Goal: Information Seeking & Learning: Learn about a topic

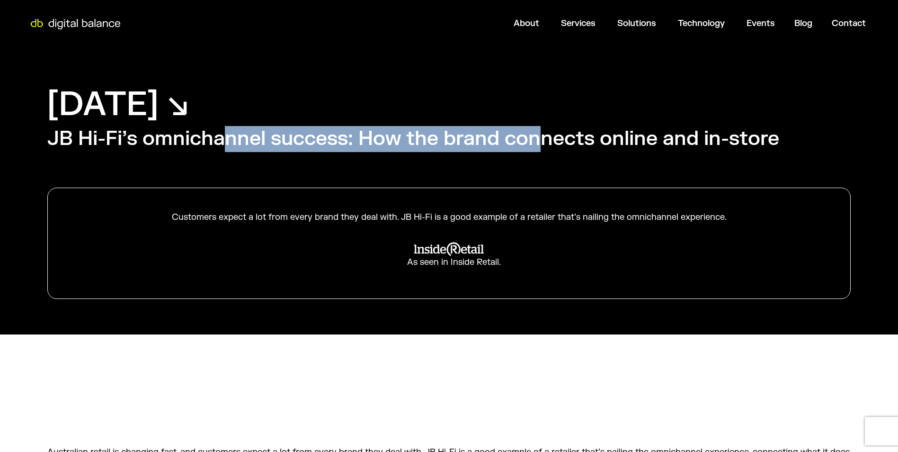
drag, startPoint x: 221, startPoint y: 133, endPoint x: 547, endPoint y: 150, distance: 326.7
click at [547, 150] on h2 "JB Hi-Fi’s omnichannel success: How the brand connects online and in-store" at bounding box center [413, 139] width 732 height 26
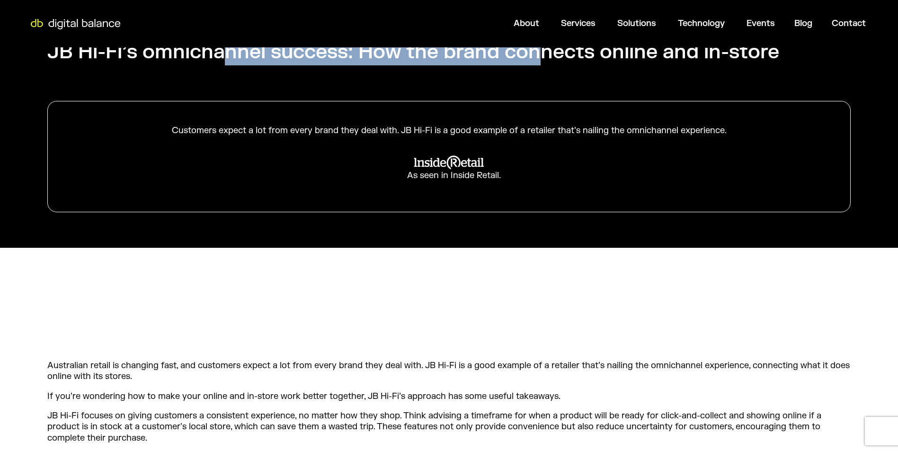
scroll to position [95, 0]
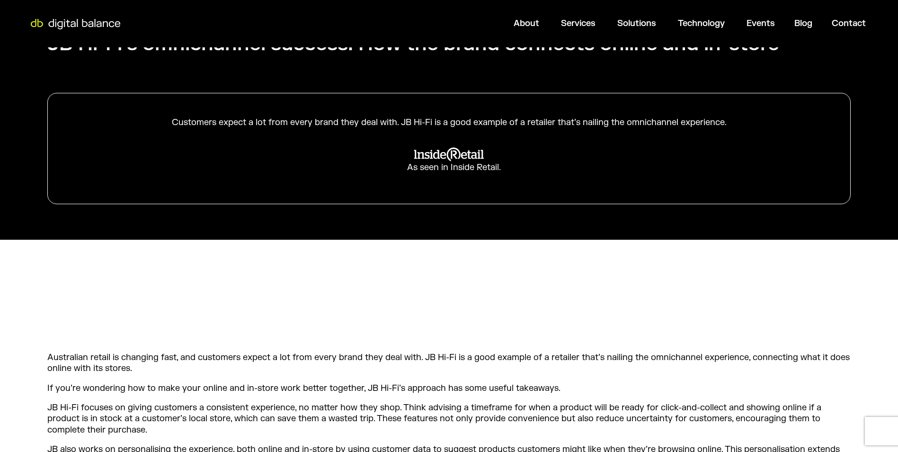
click at [113, 291] on div at bounding box center [449, 309] width 804 height 45
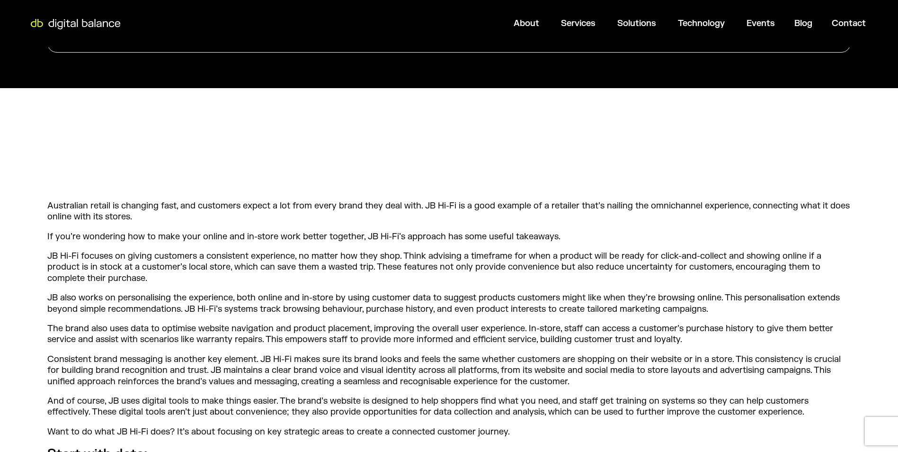
scroll to position [284, 0]
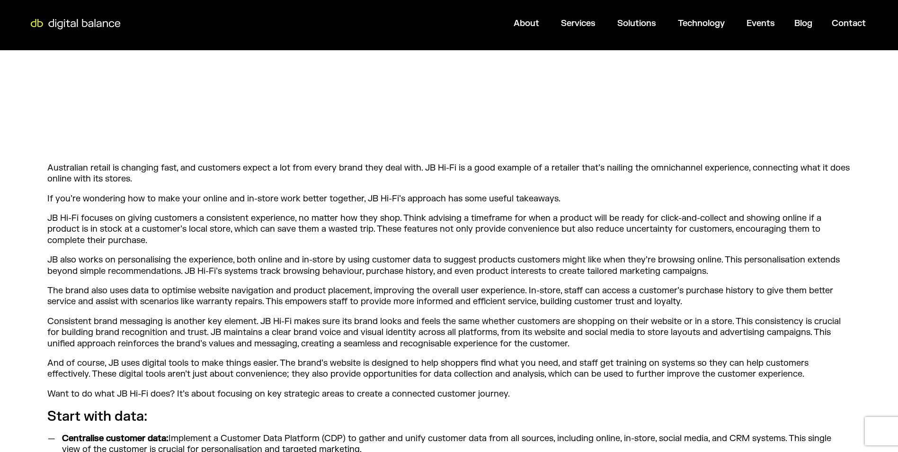
drag, startPoint x: 123, startPoint y: 172, endPoint x: 194, endPoint y: 176, distance: 71.1
click at [194, 176] on p "Australian retail is changing fast, and customers expect a lot from every brand…" at bounding box center [449, 173] width 804 height 22
drag, startPoint x: 194, startPoint y: 176, endPoint x: 196, endPoint y: 220, distance: 44.6
click at [196, 220] on p "JB Hi-Fi focuses on giving customers a consistent experience, no matter how the…" at bounding box center [449, 229] width 804 height 33
drag, startPoint x: 290, startPoint y: 166, endPoint x: 421, endPoint y: 168, distance: 131.7
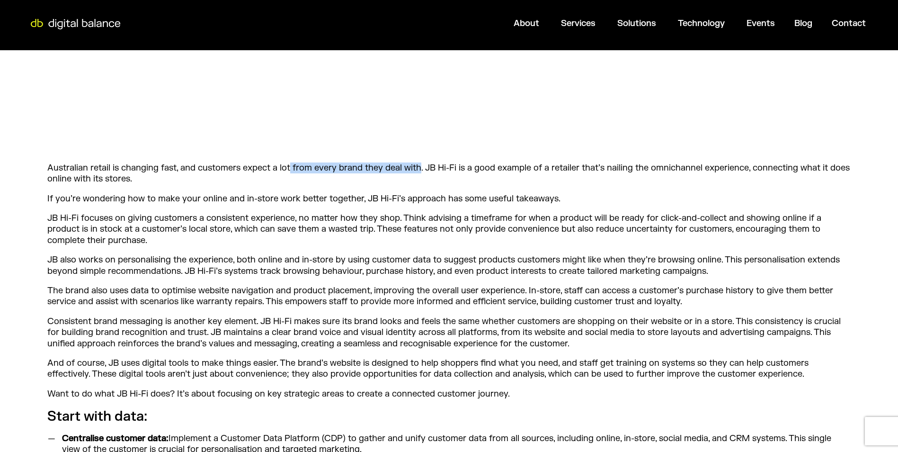
click at [421, 168] on p "Australian retail is changing fast, and customers expect a lot from every brand…" at bounding box center [449, 173] width 804 height 22
drag, startPoint x: 421, startPoint y: 168, endPoint x: 370, endPoint y: 222, distance: 74.7
click at [370, 220] on p "JB Hi-Fi focuses on giving customers a consistent experience, no matter how the…" at bounding box center [449, 229] width 804 height 33
drag, startPoint x: 427, startPoint y: 167, endPoint x: 446, endPoint y: 176, distance: 21.4
click at [446, 176] on p "Australian retail is changing fast, and customers expect a lot from every brand…" at bounding box center [449, 173] width 804 height 22
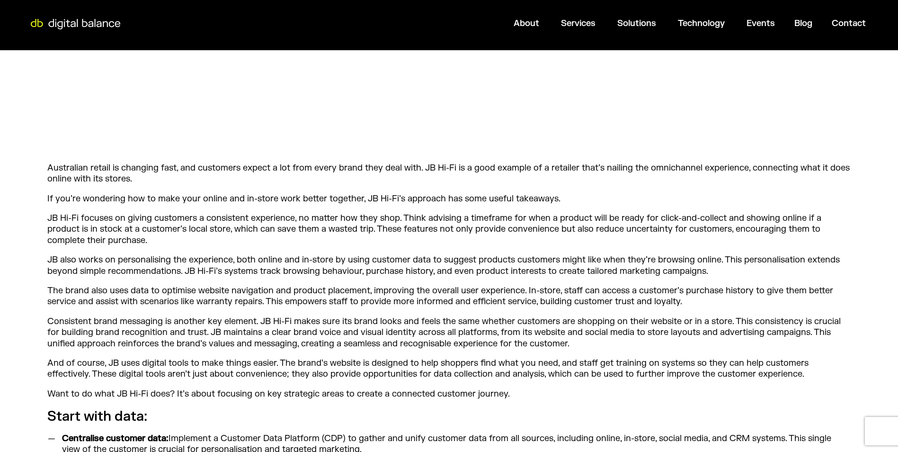
drag, startPoint x: 446, startPoint y: 176, endPoint x: 429, endPoint y: 217, distance: 44.3
click at [429, 217] on p "JB Hi-Fi focuses on giving customers a consistent experience, no matter how the…" at bounding box center [449, 229] width 804 height 33
drag, startPoint x: 467, startPoint y: 167, endPoint x: 562, endPoint y: 166, distance: 94.2
click at [562, 166] on p "Australian retail is changing fast, and customers expect a lot from every brand…" at bounding box center [449, 173] width 804 height 22
drag, startPoint x: 562, startPoint y: 166, endPoint x: 466, endPoint y: 229, distance: 114.5
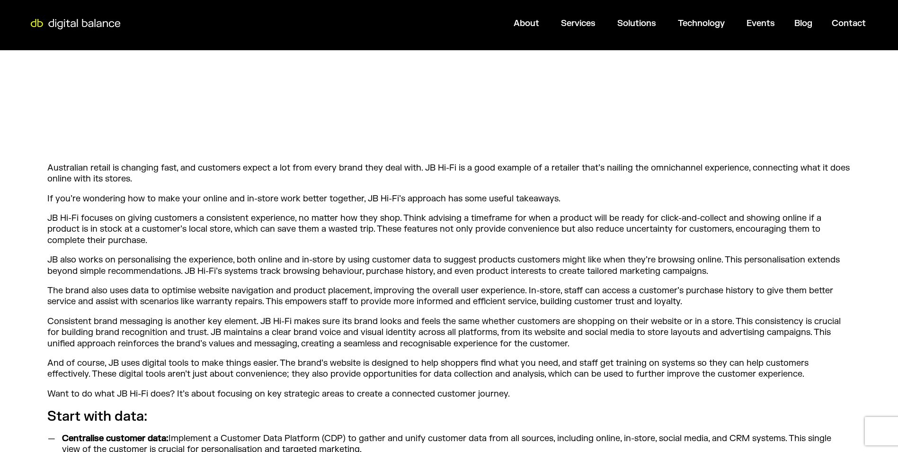
click at [466, 229] on p "JB Hi-Fi focuses on giving customers a consistent experience, no matter how the…" at bounding box center [449, 229] width 804 height 33
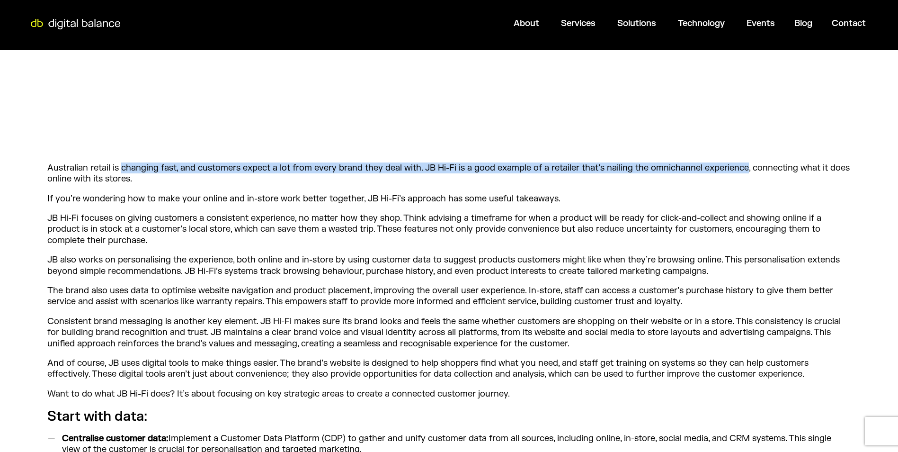
drag, startPoint x: 747, startPoint y: 164, endPoint x: 123, endPoint y: 166, distance: 623.6
click at [123, 166] on p "Australian retail is changing fast, and customers expect a lot from every brand…" at bounding box center [449, 173] width 804 height 22
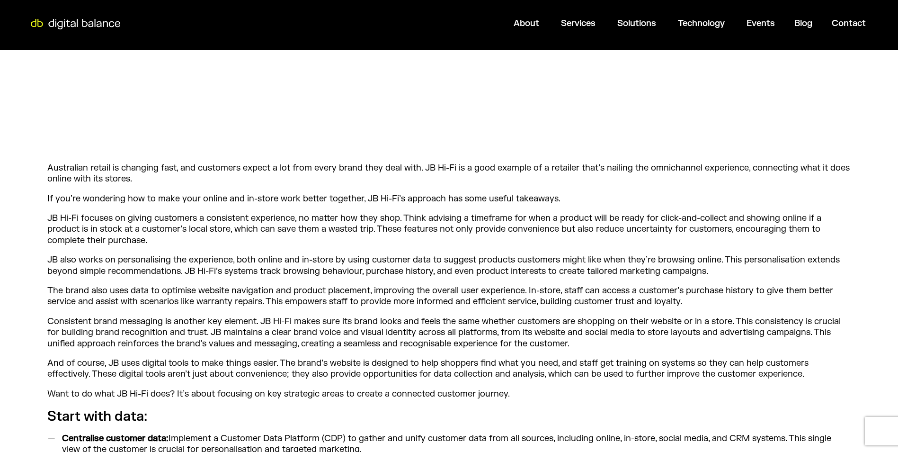
drag, startPoint x: 123, startPoint y: 166, endPoint x: 134, endPoint y: 210, distance: 44.9
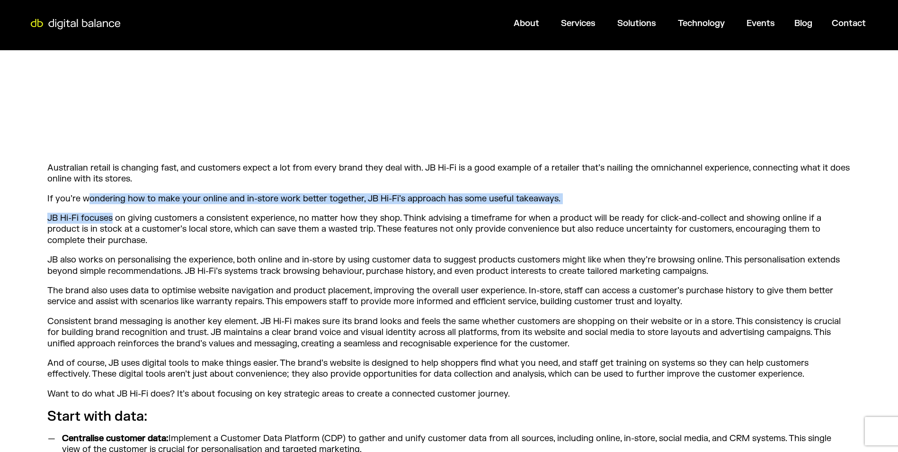
drag, startPoint x: 87, startPoint y: 198, endPoint x: 112, endPoint y: 205, distance: 25.5
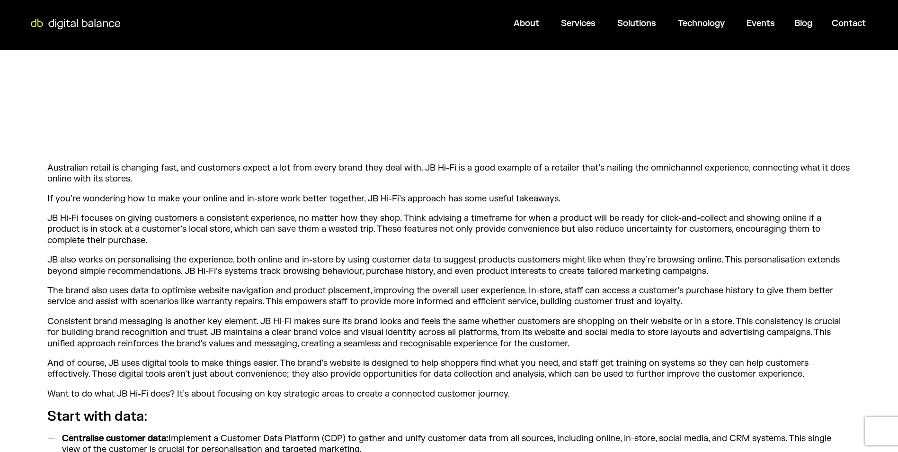
drag, startPoint x: 112, startPoint y: 205, endPoint x: 130, endPoint y: 255, distance: 53.5
click at [130, 255] on p "JB also works on personalising the experience, both online and in-store by usin…" at bounding box center [449, 265] width 804 height 22
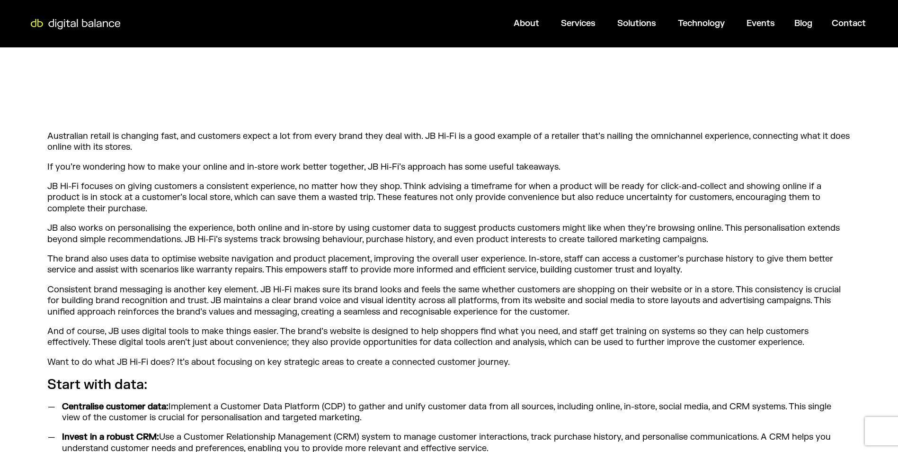
scroll to position [331, 0]
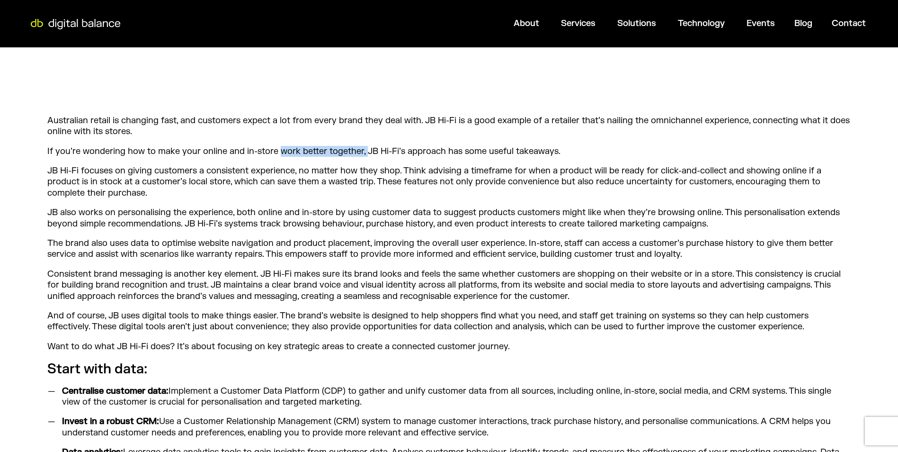
drag, startPoint x: 279, startPoint y: 145, endPoint x: 365, endPoint y: 149, distance: 86.2
click at [365, 149] on p "If you’re wondering how to make your online and in-store work better together, …" at bounding box center [449, 151] width 804 height 11
drag, startPoint x: 365, startPoint y: 149, endPoint x: 355, endPoint y: 196, distance: 48.0
click at [355, 196] on p "JB Hi-Fi focuses on giving customers a consistent experience, no matter how the…" at bounding box center [449, 181] width 804 height 33
drag, startPoint x: 366, startPoint y: 149, endPoint x: 579, endPoint y: 151, distance: 212.6
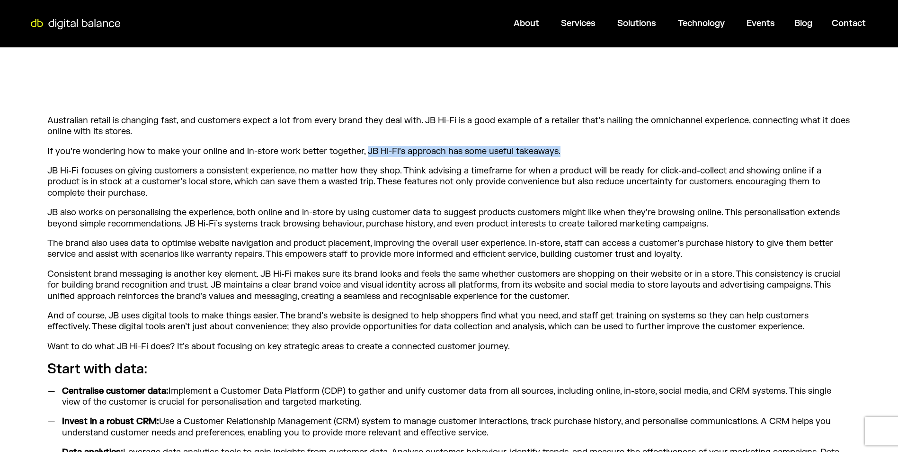
click at [579, 151] on p "If you’re wondering how to make your online and in-store work better together, …" at bounding box center [449, 151] width 804 height 11
drag, startPoint x: 579, startPoint y: 151, endPoint x: 516, endPoint y: 224, distance: 96.4
click at [527, 221] on p "JB also works on personalising the experience, both online and in-store by usin…" at bounding box center [449, 218] width 804 height 22
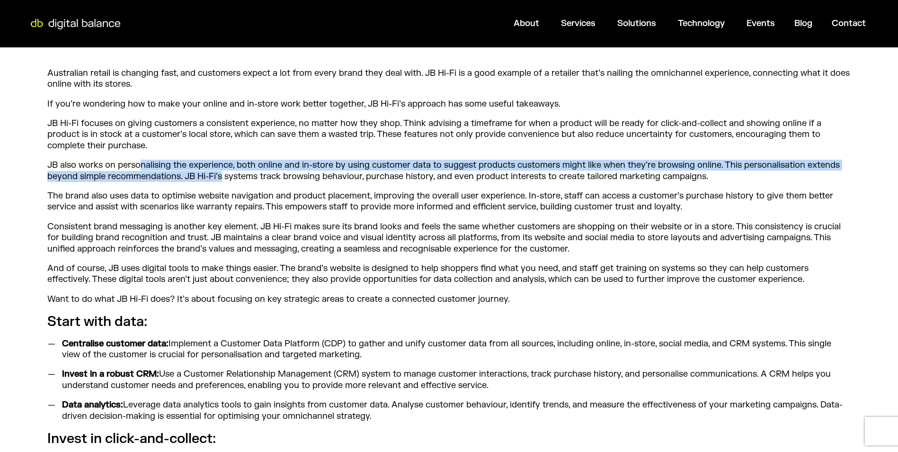
drag, startPoint x: 140, startPoint y: 165, endPoint x: 221, endPoint y: 175, distance: 81.6
click at [221, 175] on p "JB also works on personalising the experience, both online and in-store by usin…" at bounding box center [449, 171] width 804 height 22
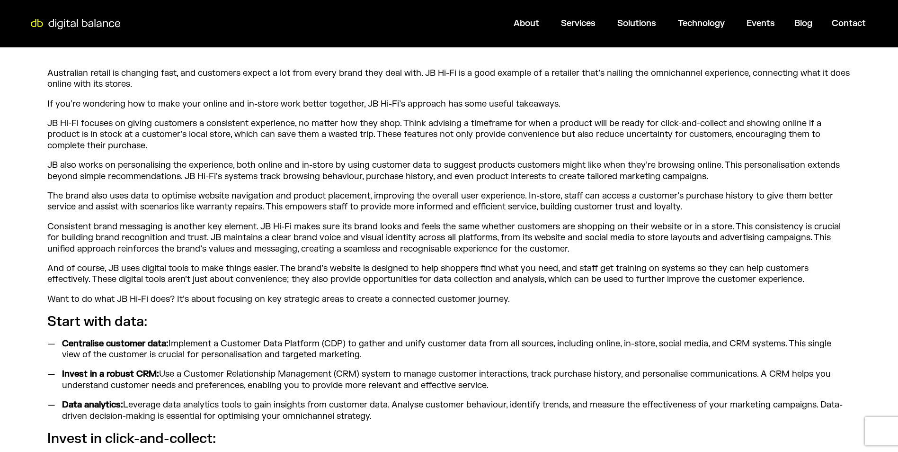
drag, startPoint x: 221, startPoint y: 175, endPoint x: 216, endPoint y: 225, distance: 49.9
click at [216, 225] on p "Consistent brand messaging is another key element. JB Hi-Fi makes sure its bran…" at bounding box center [449, 237] width 804 height 33
drag, startPoint x: 488, startPoint y: 158, endPoint x: 725, endPoint y: 177, distance: 238.5
drag, startPoint x: 725, startPoint y: 177, endPoint x: 588, endPoint y: 229, distance: 147.0
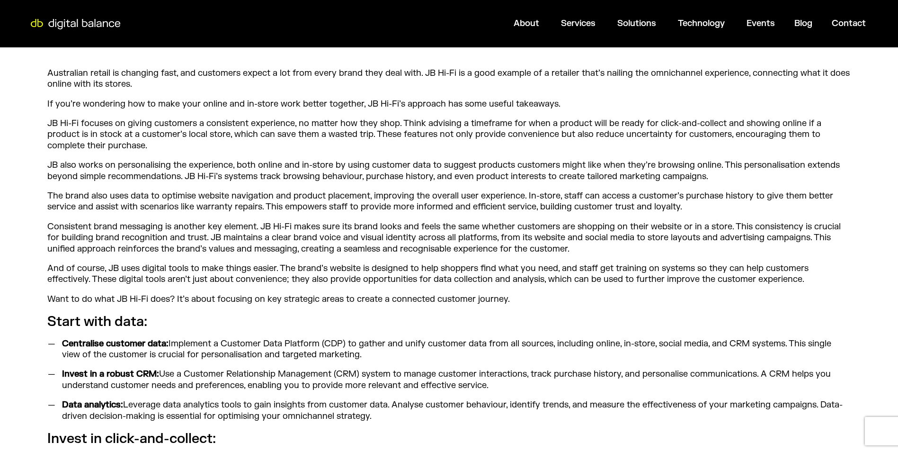
click at [589, 229] on p "Consistent brand messaging is another key element. JB Hi-Fi makes sure its bran…" at bounding box center [449, 237] width 804 height 33
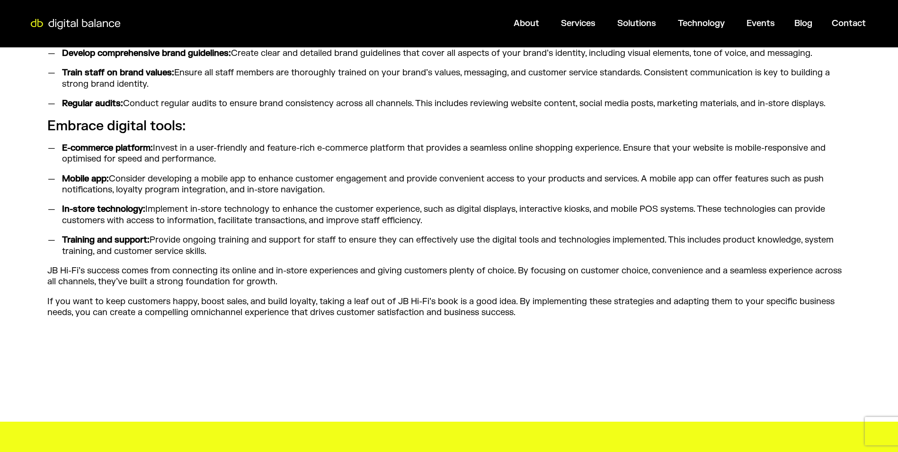
scroll to position [1089, 0]
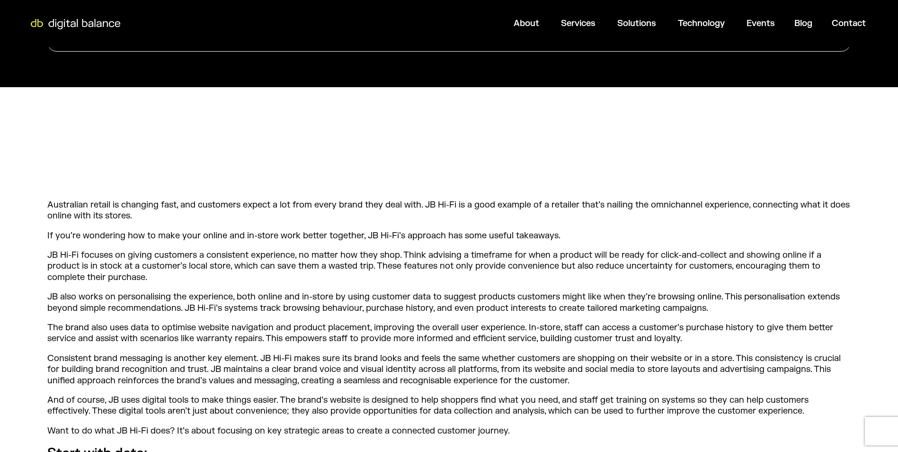
scroll to position [379, 0]
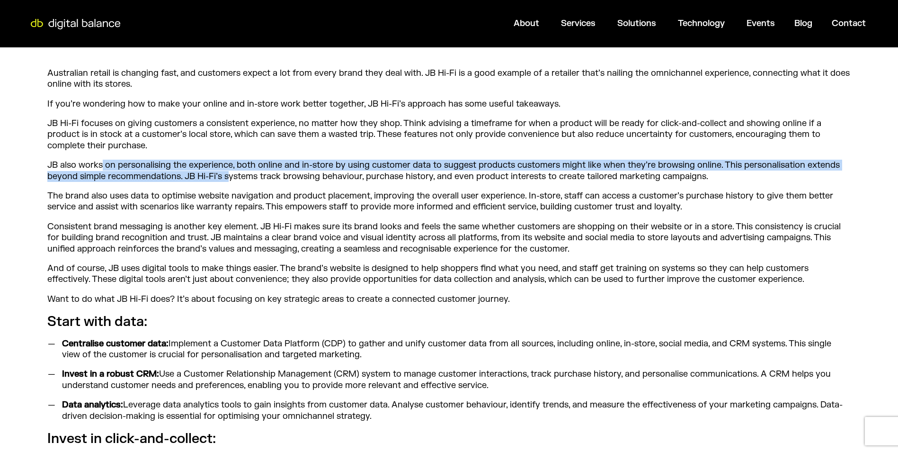
drag, startPoint x: 103, startPoint y: 163, endPoint x: 231, endPoint y: 181, distance: 129.2
click at [231, 181] on p "JB also works on personalising the experience, both online and in-store by usin…" at bounding box center [449, 171] width 804 height 22
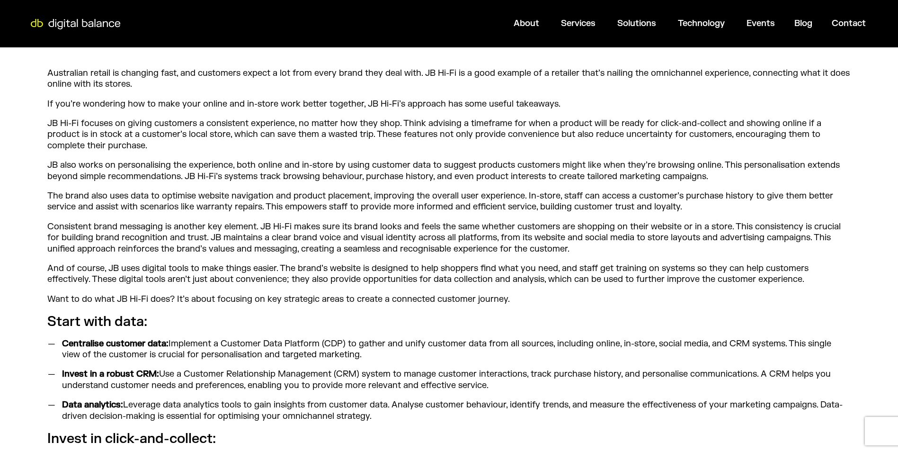
drag, startPoint x: 231, startPoint y: 181, endPoint x: 212, endPoint y: 230, distance: 52.3
click at [212, 230] on p "Consistent brand messaging is another key element. JB Hi-Fi makes sure its bran…" at bounding box center [449, 237] width 804 height 33
drag, startPoint x: 380, startPoint y: 178, endPoint x: 715, endPoint y: 175, distance: 334.8
click at [715, 175] on p "JB also works on personalising the experience, both online and in-store by usin…" at bounding box center [449, 171] width 804 height 22
drag, startPoint x: 715, startPoint y: 175, endPoint x: 588, endPoint y: 219, distance: 134.3
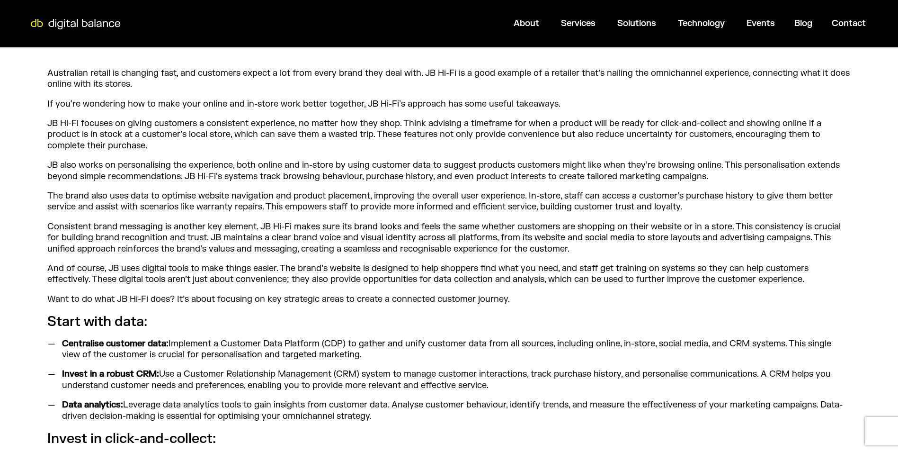
drag, startPoint x: 54, startPoint y: 203, endPoint x: 197, endPoint y: 212, distance: 143.8
click at [197, 212] on p "The brand also uses data to optimise website navigation and product placement, …" at bounding box center [449, 201] width 804 height 22
drag, startPoint x: 197, startPoint y: 212, endPoint x: 173, endPoint y: 239, distance: 36.2
click at [173, 239] on p "Consistent brand messaging is another key element. JB Hi-Fi makes sure its bran…" at bounding box center [449, 237] width 804 height 33
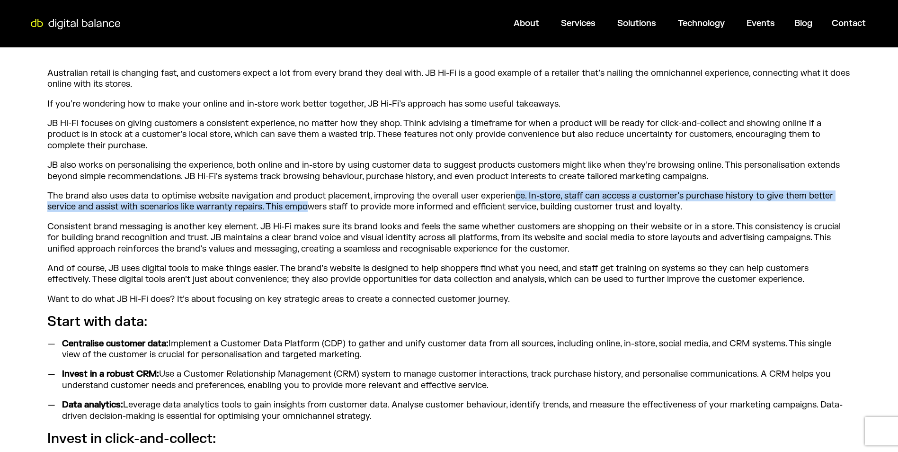
drag, startPoint x: 378, startPoint y: 190, endPoint x: 518, endPoint y: 188, distance: 139.7
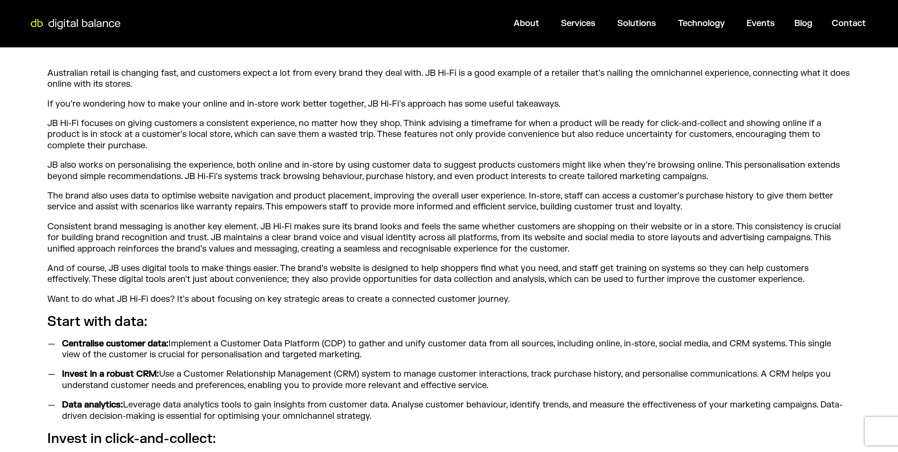
drag, startPoint x: 518, startPoint y: 188, endPoint x: 252, endPoint y: 232, distance: 268.8
click at [276, 232] on p "Consistent brand messaging is another key element. JB Hi-Fi makes sure its bran…" at bounding box center [449, 237] width 804 height 33
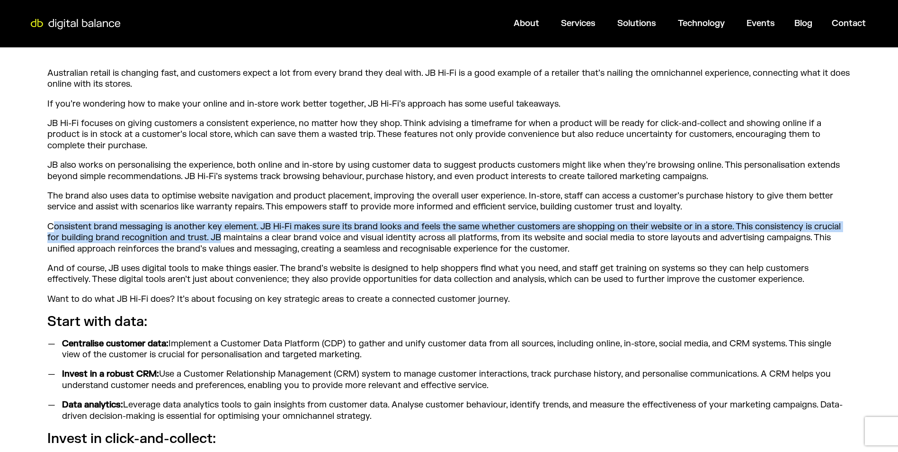
drag, startPoint x: 55, startPoint y: 229, endPoint x: 220, endPoint y: 236, distance: 165.4
click at [220, 236] on p "Consistent brand messaging is another key element. JB Hi-Fi makes sure its bran…" at bounding box center [449, 237] width 804 height 33
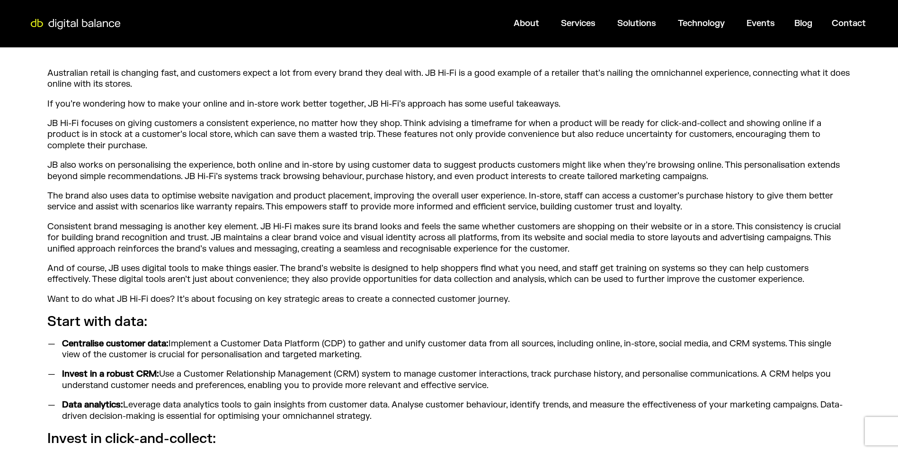
drag, startPoint x: 220, startPoint y: 236, endPoint x: 202, endPoint y: 259, distance: 29.4
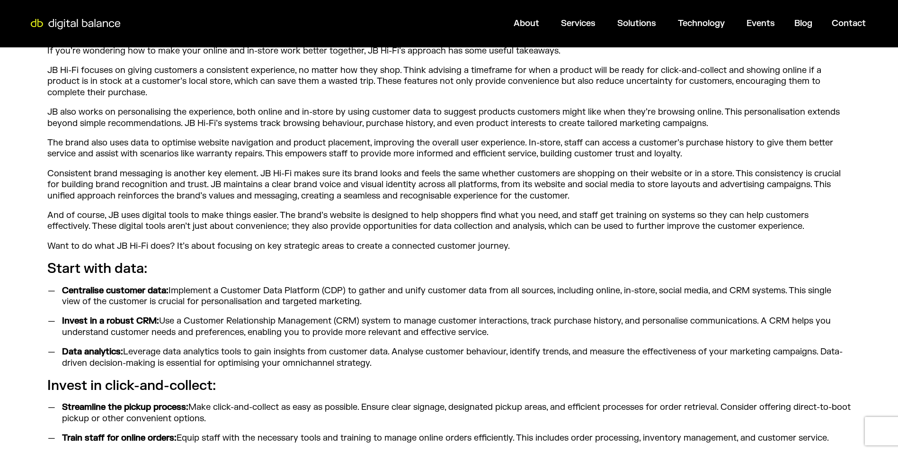
scroll to position [474, 0]
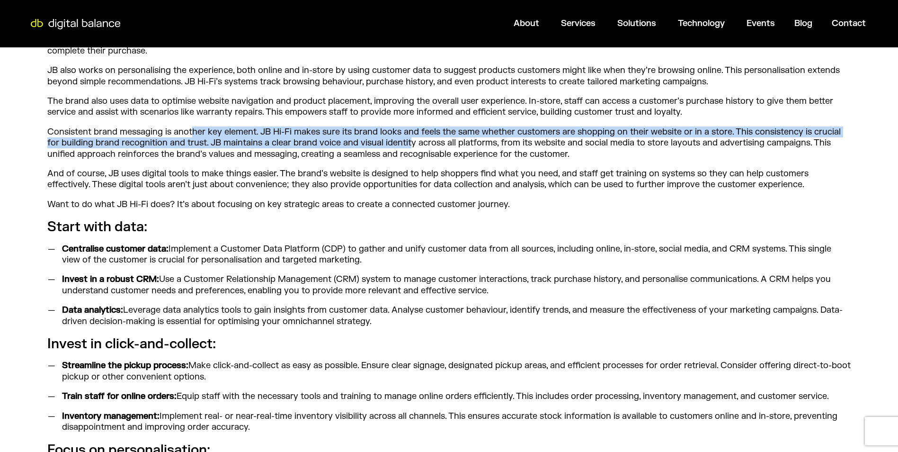
drag, startPoint x: 194, startPoint y: 125, endPoint x: 411, endPoint y: 147, distance: 218.0
click at [411, 147] on div "Australian retail is changing fast, and customers expect a lot from every brand…" at bounding box center [449, 413] width 804 height 880
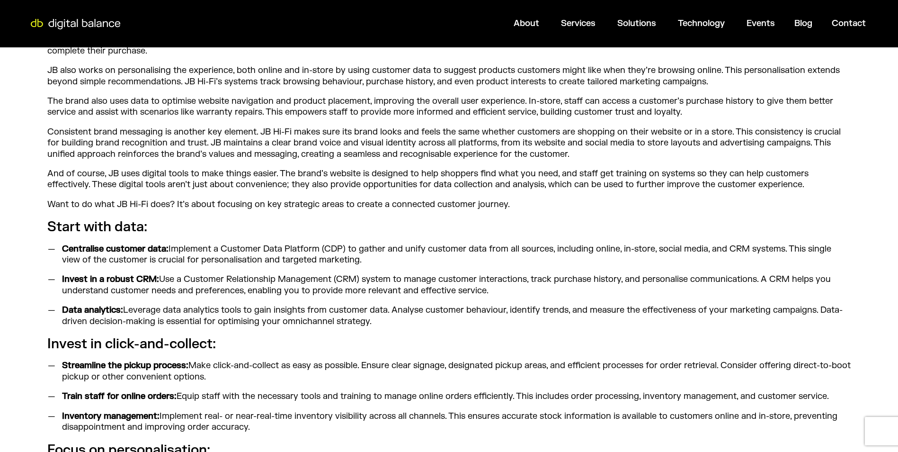
drag, startPoint x: 411, startPoint y: 147, endPoint x: 414, endPoint y: 177, distance: 30.0
click at [410, 179] on p "And of course, JB uses digital tools to make things easier. The brand’s website…" at bounding box center [449, 179] width 804 height 22
click at [370, 259] on li "Centralise customer data: Implement a Customer Data Platform (CDP) to gather an…" at bounding box center [454, 254] width 793 height 22
